Goal: Navigation & Orientation: Find specific page/section

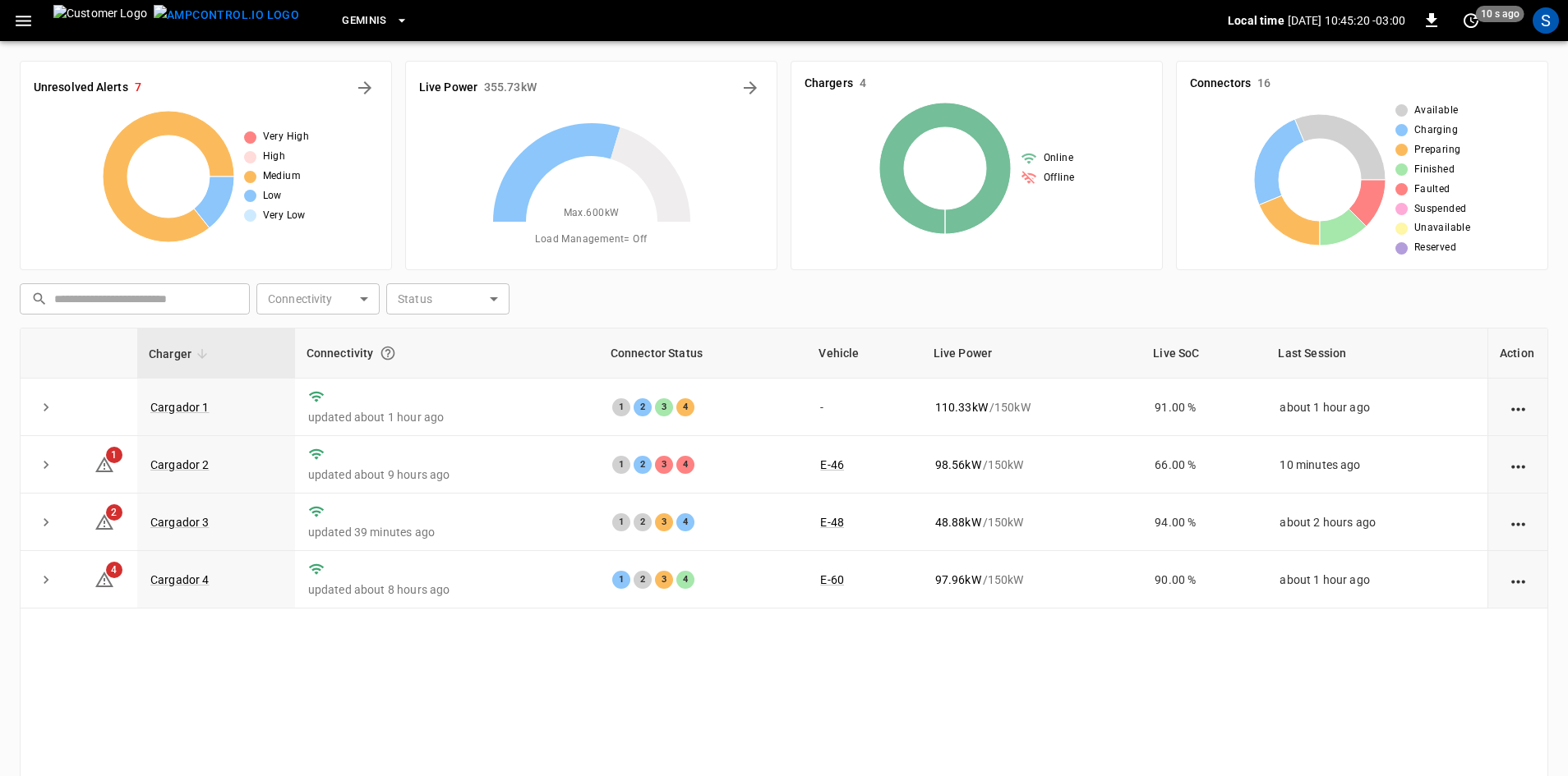
click at [23, 18] on icon "button" at bounding box center [23, 21] width 21 height 21
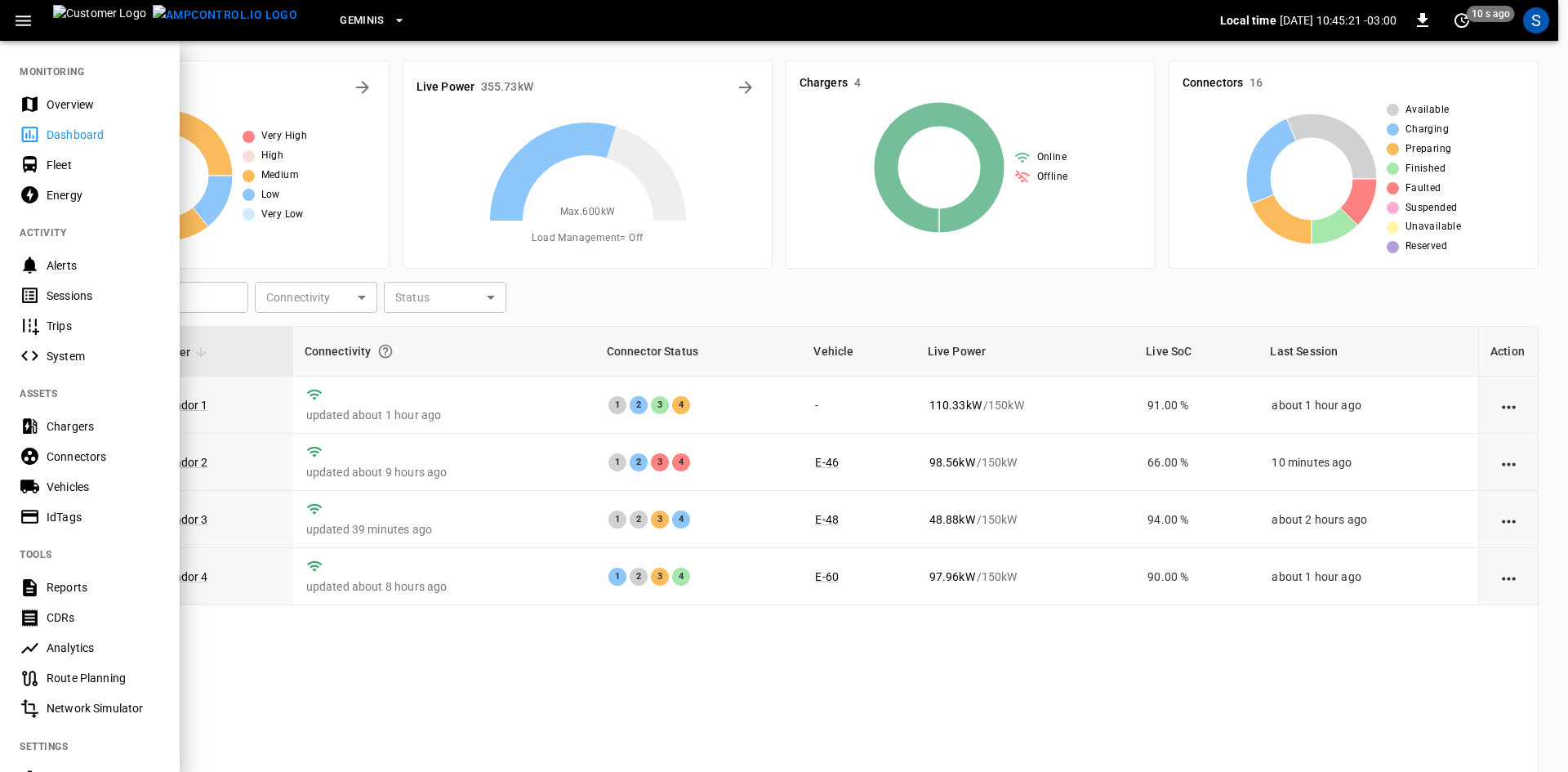
click at [97, 299] on div "Sessions" at bounding box center [103, 296] width 113 height 17
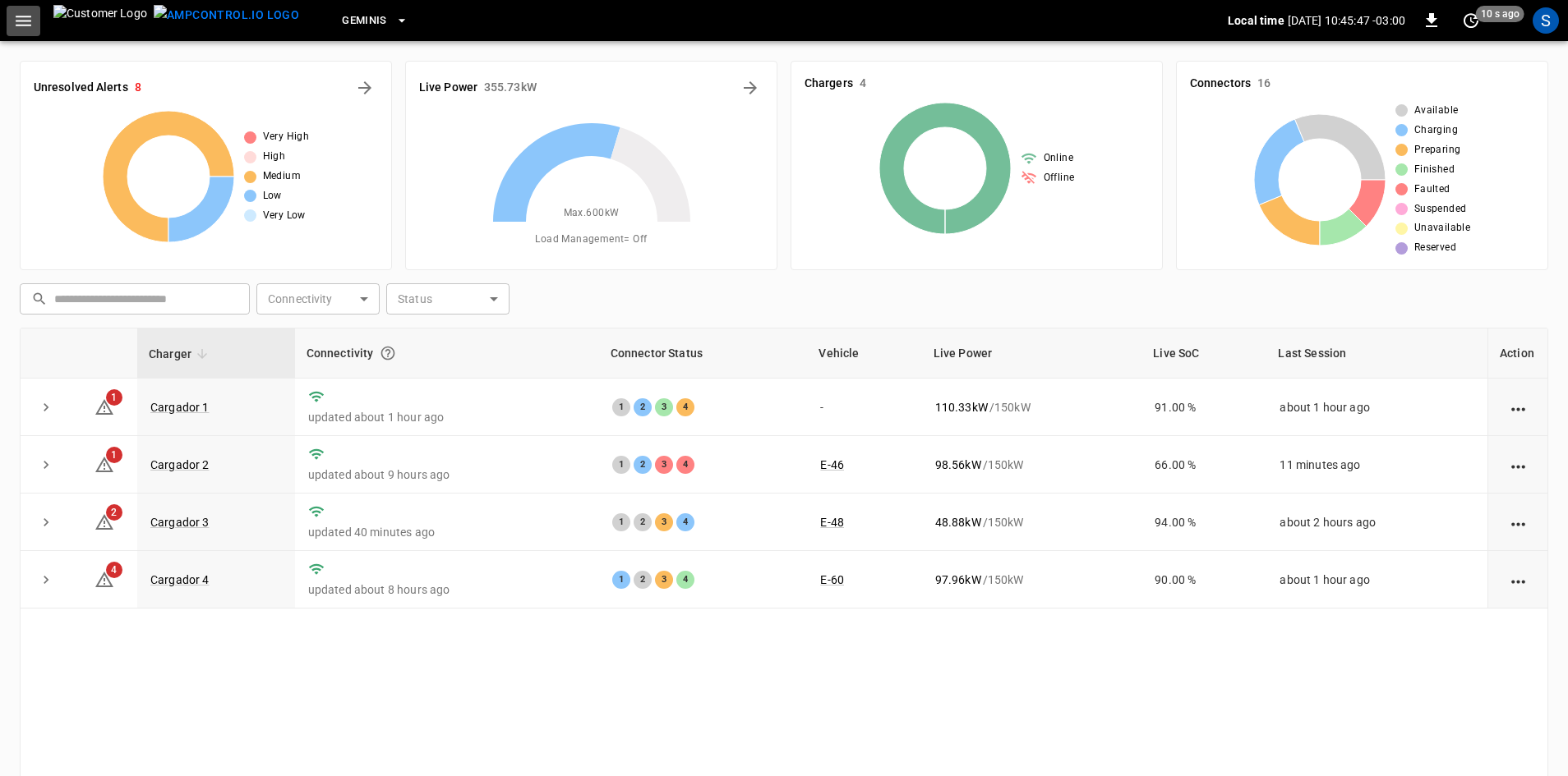
click at [23, 21] on icon "button" at bounding box center [23, 21] width 16 height 11
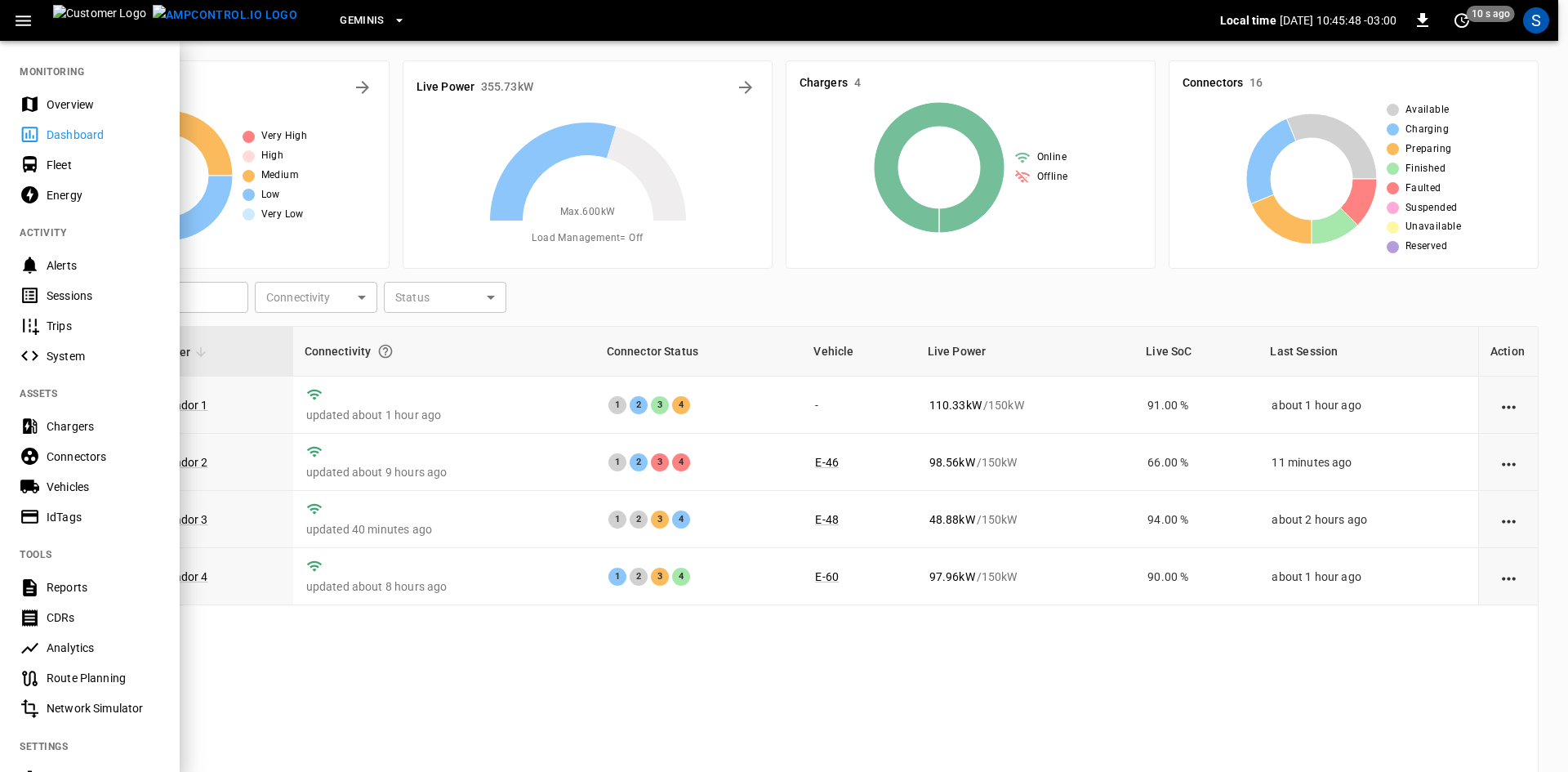
click at [92, 293] on div "Sessions" at bounding box center [103, 296] width 113 height 17
